Goal: Task Accomplishment & Management: Manage account settings

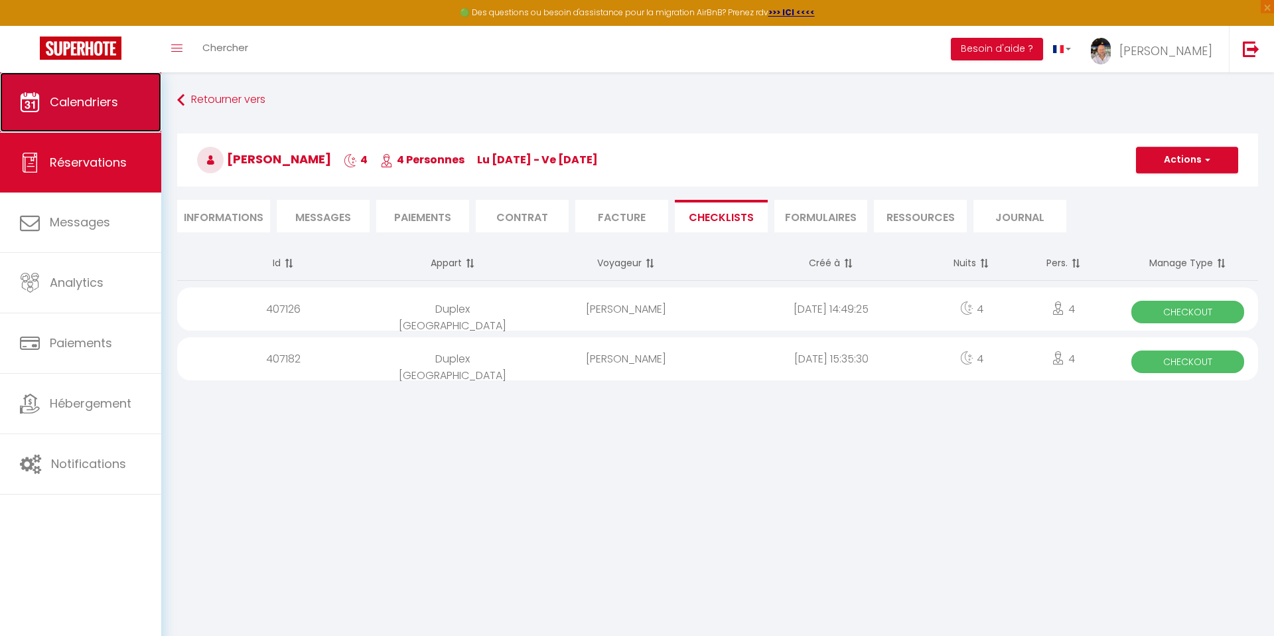
click at [65, 111] on link "Calendriers" at bounding box center [80, 102] width 161 height 60
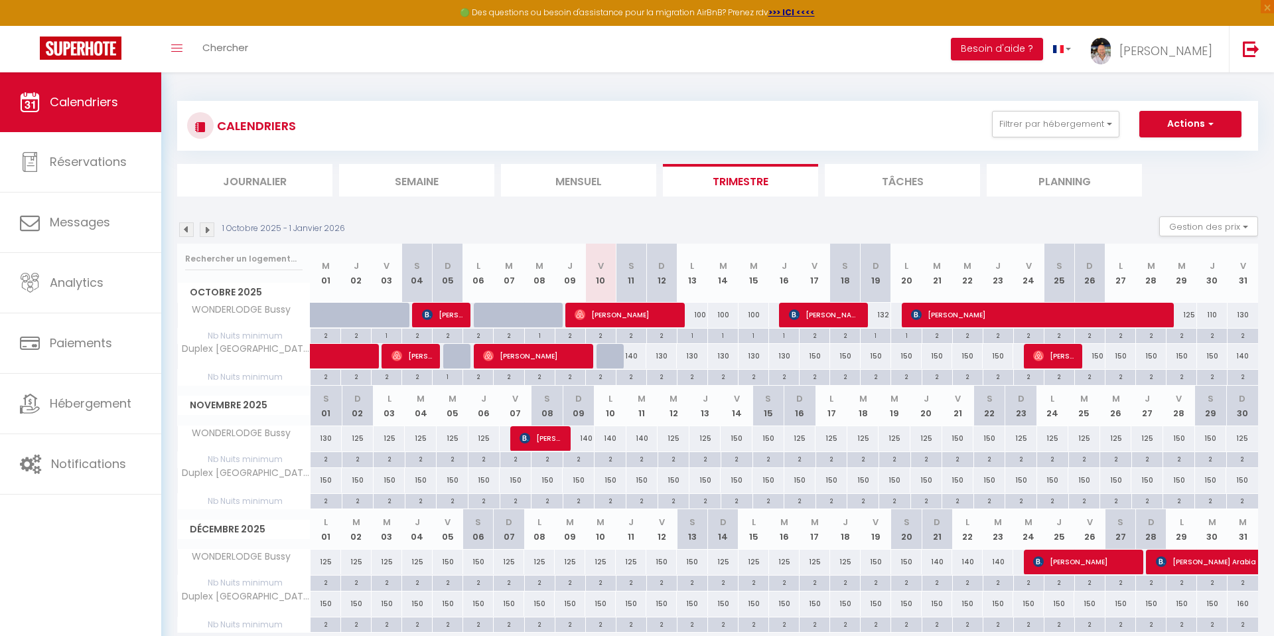
click at [614, 358] on div at bounding box center [611, 356] width 31 height 25
type input "140"
select select "1"
type input "Ven 10 Octobre 2025"
type input "Sam 11 Octobre 2025"
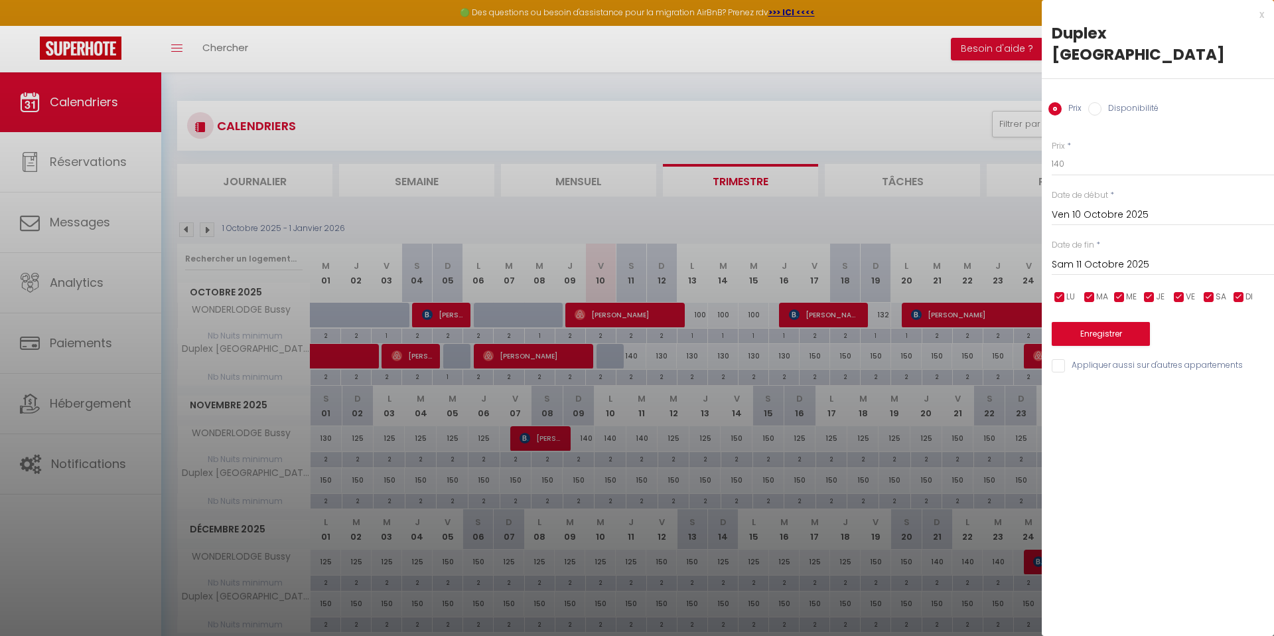
click at [1099, 105] on input "Disponibilité" at bounding box center [1094, 108] width 13 height 13
radio input "true"
radio input "false"
click at [1099, 334] on button "Enregistrer" at bounding box center [1100, 335] width 98 height 24
